Goal: Information Seeking & Learning: Learn about a topic

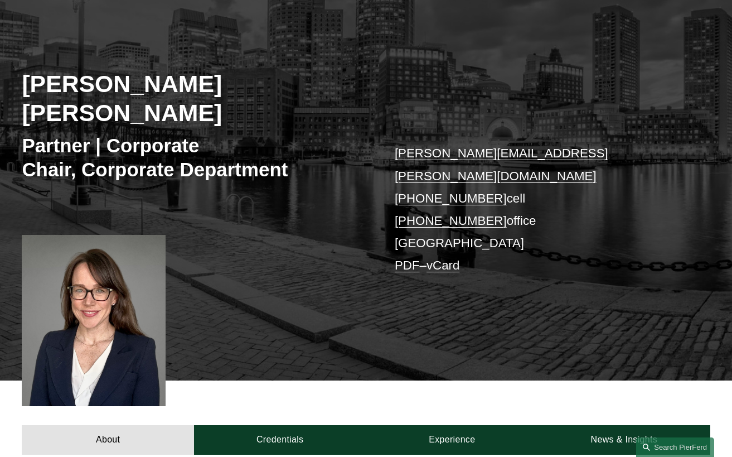
scroll to position [112, 0]
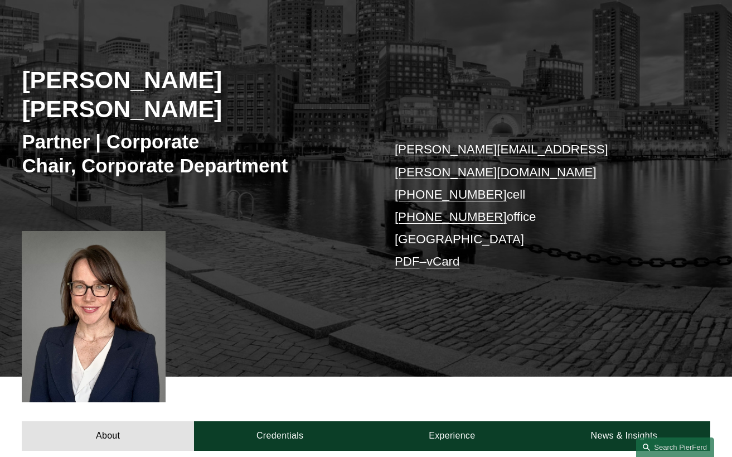
click at [131, 277] on div at bounding box center [93, 316] width 143 height 171
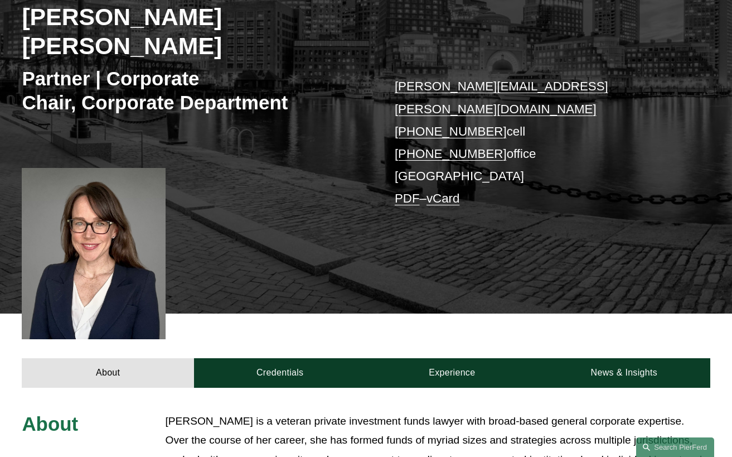
scroll to position [279, 0]
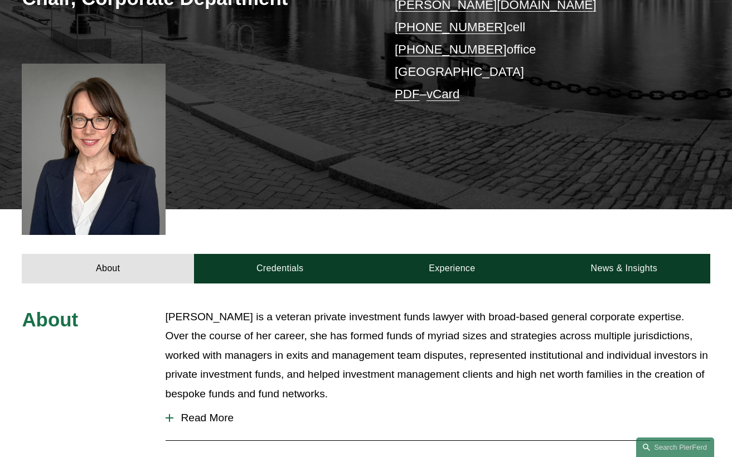
click at [293, 254] on link "Credentials" at bounding box center [280, 269] width 172 height 30
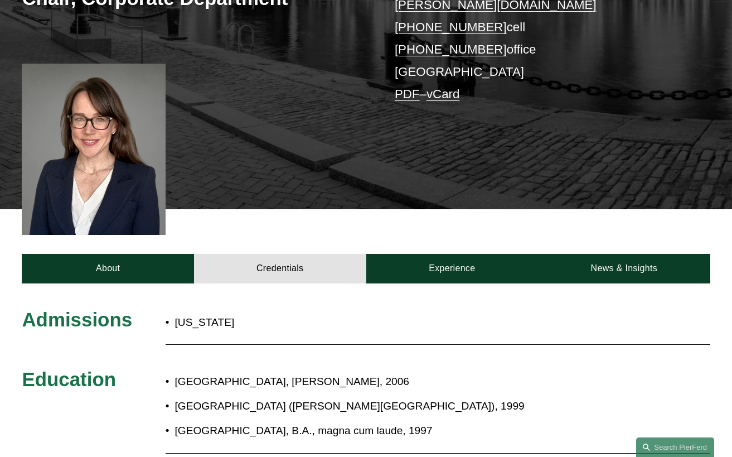
click at [445, 254] on link "Experience" at bounding box center [452, 269] width 172 height 30
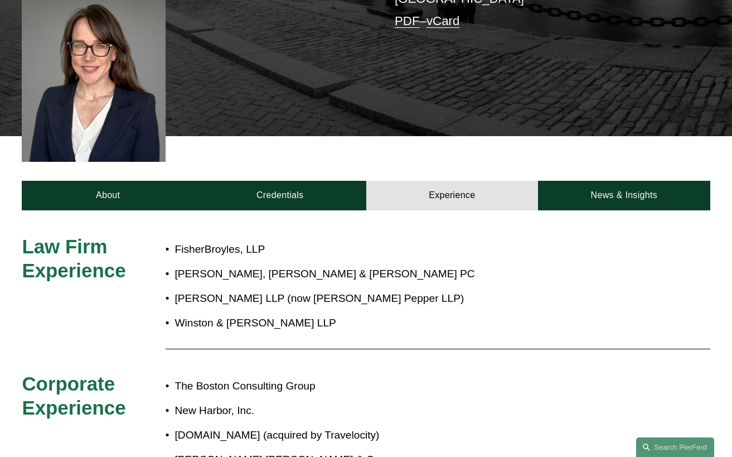
scroll to position [335, 0]
